Goal: Task Accomplishment & Management: Use online tool/utility

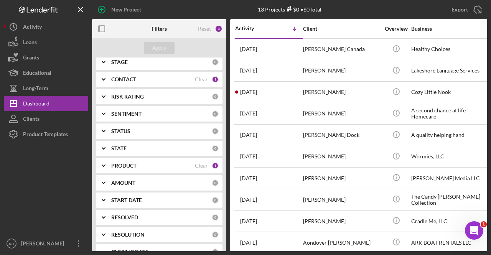
scroll to position [77, 0]
click at [132, 77] on b "CONTACT" at bounding box center [123, 79] width 25 height 6
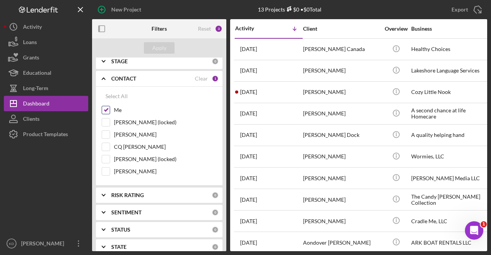
click at [108, 110] on input "Me" at bounding box center [106, 110] width 8 height 8
checkbox input "false"
click at [103, 134] on input "[PERSON_NAME]" at bounding box center [106, 135] width 8 height 8
click at [159, 46] on div "Apply" at bounding box center [159, 48] width 14 height 12
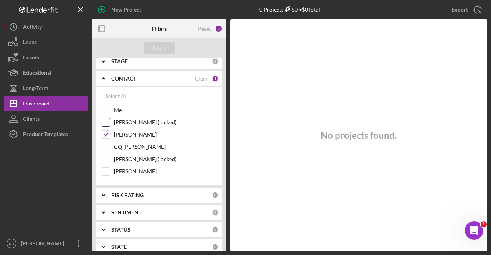
scroll to position [0, 0]
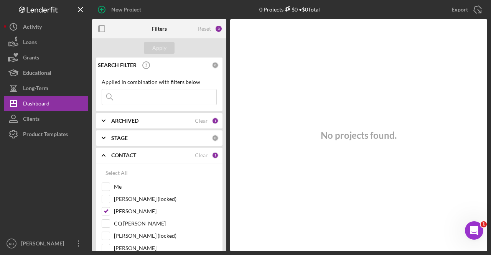
click at [114, 136] on b "STAGE" at bounding box center [119, 138] width 16 height 6
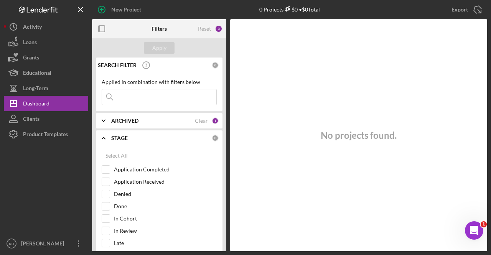
click at [114, 122] on b "ARCHIVED" at bounding box center [124, 121] width 27 height 6
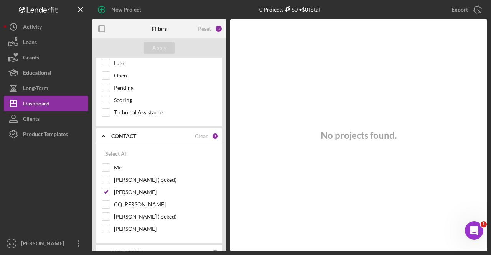
scroll to position [269, 0]
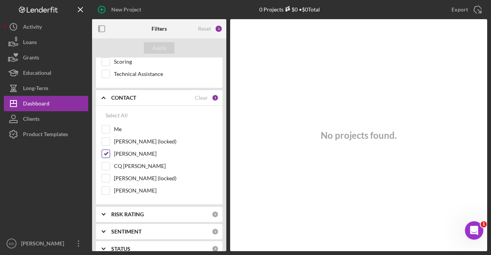
click at [107, 150] on input "[PERSON_NAME]" at bounding box center [106, 154] width 8 height 8
checkbox input "true"
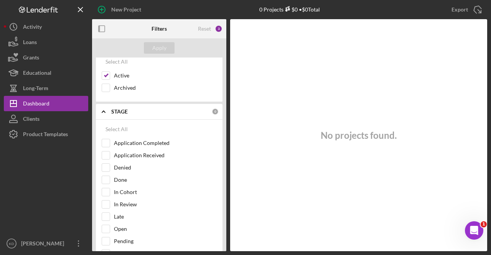
scroll to position [0, 0]
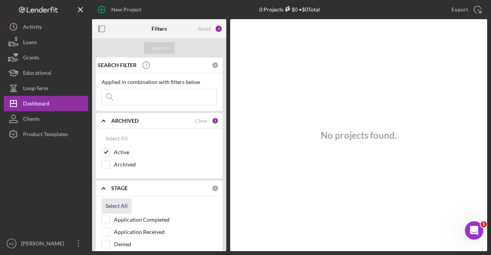
click at [121, 204] on div "Select All" at bounding box center [117, 205] width 22 height 15
checkbox input "true"
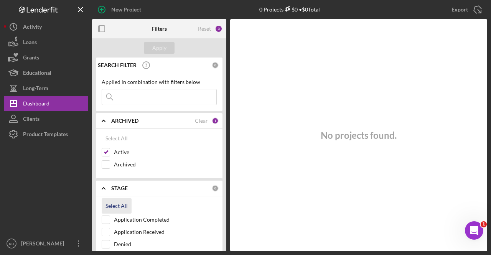
checkbox input "true"
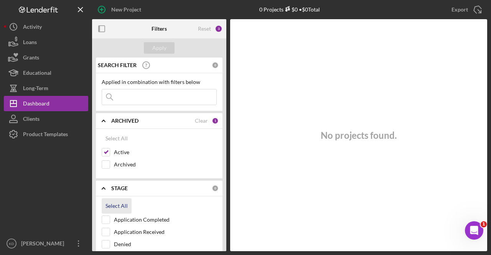
checkbox input "true"
click at [167, 54] on div "Apply" at bounding box center [159, 47] width 134 height 19
click at [164, 46] on div "Apply" at bounding box center [159, 48] width 14 height 12
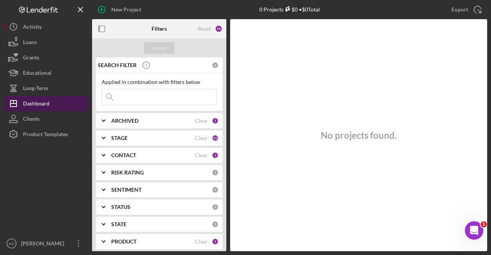
click at [44, 106] on div "Dashboard" at bounding box center [36, 104] width 26 height 17
click at [130, 155] on b "CONTACT" at bounding box center [123, 155] width 25 height 6
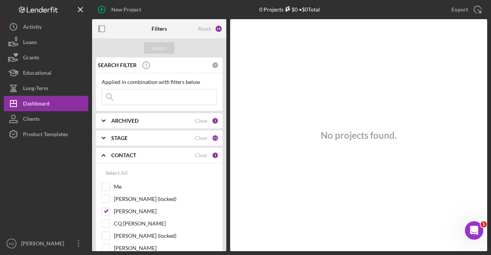
click at [130, 155] on b "CONTACT" at bounding box center [123, 155] width 25 height 6
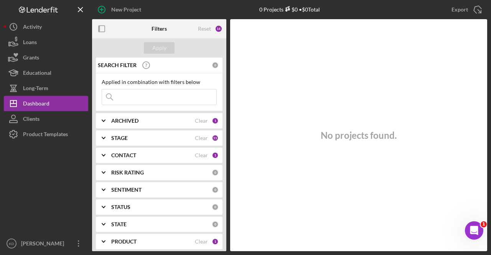
click at [121, 135] on b "STAGE" at bounding box center [119, 138] width 16 height 6
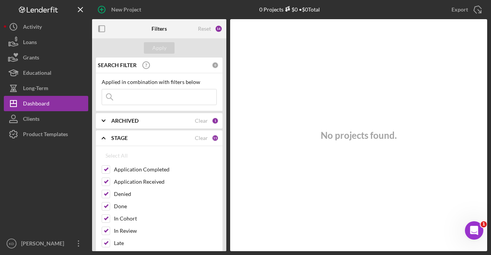
click at [120, 139] on b "STAGE" at bounding box center [119, 138] width 16 height 6
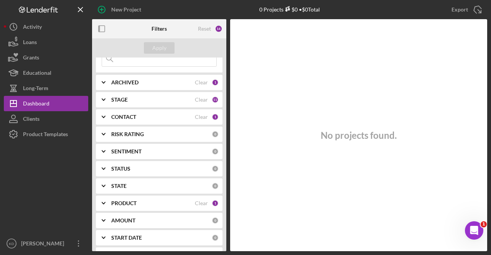
scroll to position [77, 0]
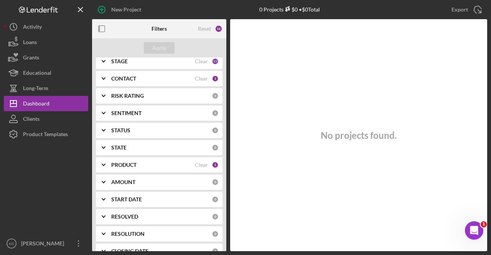
click at [122, 130] on b "STATUS" at bounding box center [120, 130] width 19 height 6
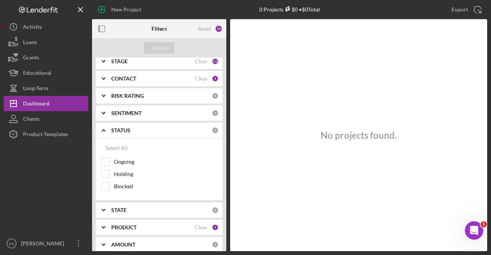
click at [122, 130] on b "STATUS" at bounding box center [120, 130] width 19 height 6
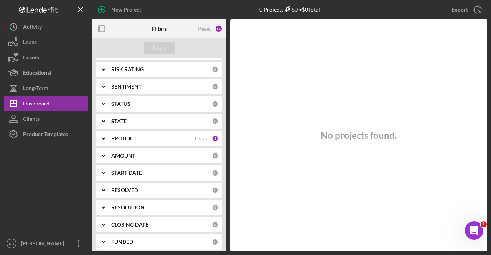
scroll to position [115, 0]
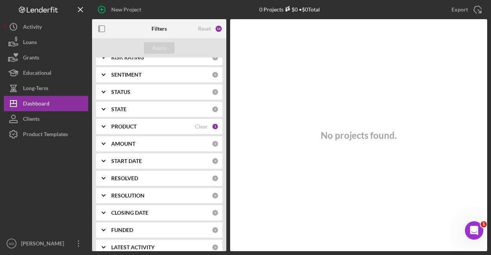
click at [122, 130] on div "PRODUCT Clear 1" at bounding box center [164, 126] width 107 height 15
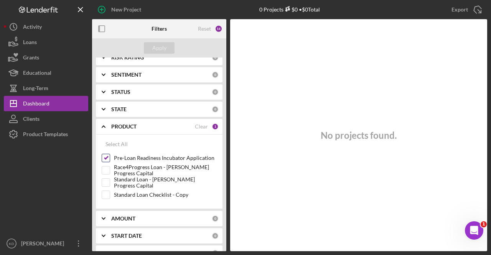
click at [109, 157] on input "Pre-Loan Readiness Incubator Application" at bounding box center [106, 158] width 8 height 8
checkbox input "false"
click at [162, 48] on div "Apply" at bounding box center [159, 48] width 14 height 12
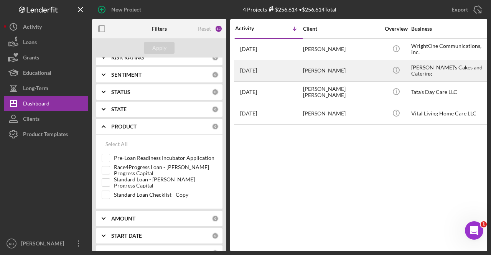
click at [371, 71] on div "[PERSON_NAME]" at bounding box center [341, 71] width 77 height 20
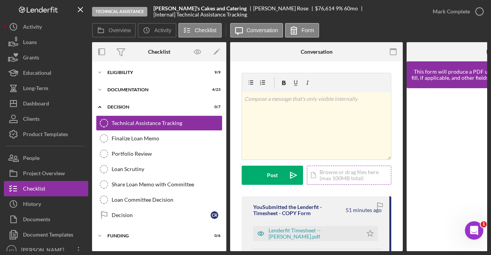
click at [340, 177] on div "Icon/Document Browse or drag files here (max 100MB total) Tap to choose files o…" at bounding box center [349, 175] width 84 height 19
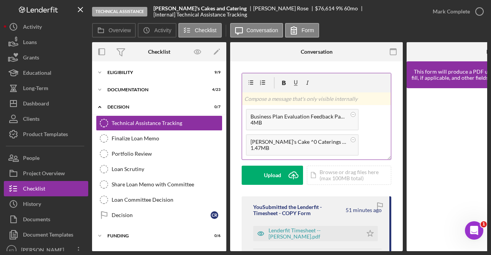
click at [272, 102] on p at bounding box center [316, 99] width 145 height 8
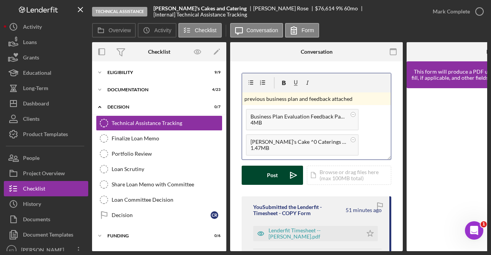
click at [276, 177] on div "Post" at bounding box center [272, 175] width 11 height 19
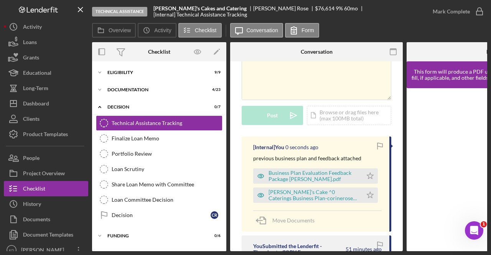
scroll to position [77, 0]
